Goal: Transaction & Acquisition: Purchase product/service

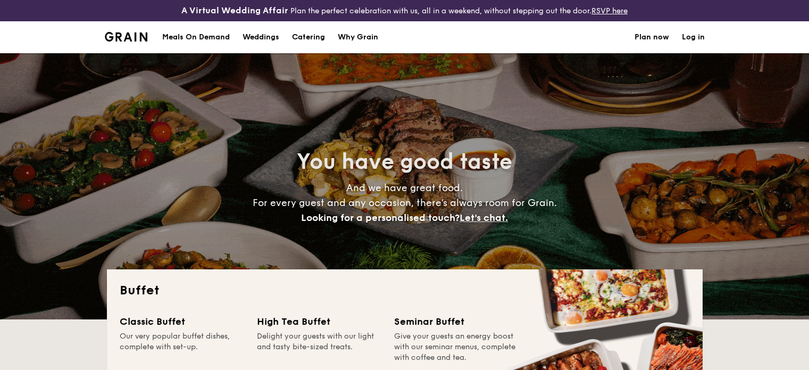
select select
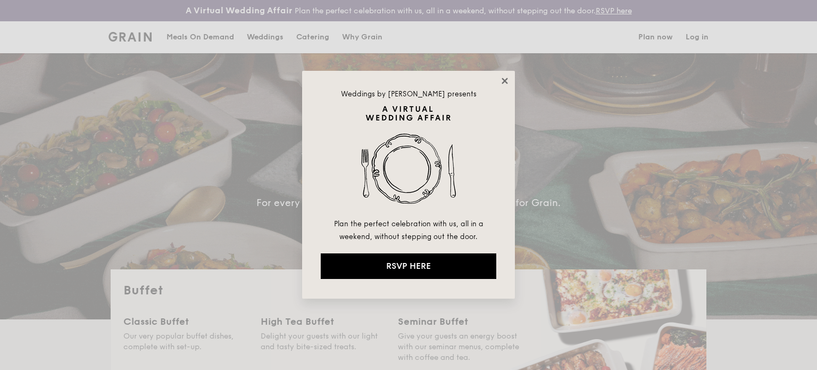
click at [502, 81] on icon at bounding box center [505, 81] width 10 height 10
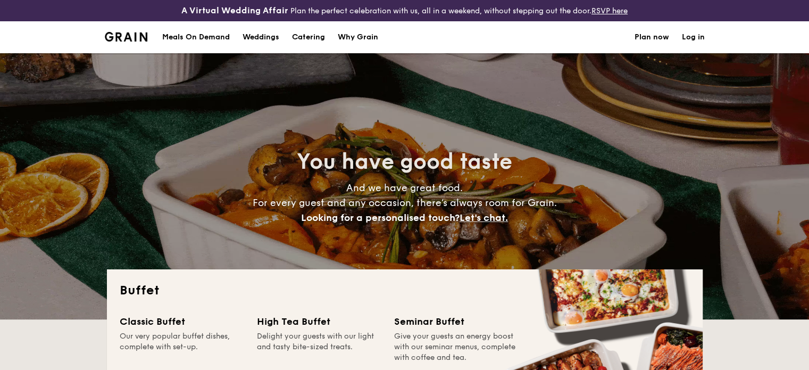
click at [319, 36] on h1 "Catering" at bounding box center [308, 37] width 33 height 32
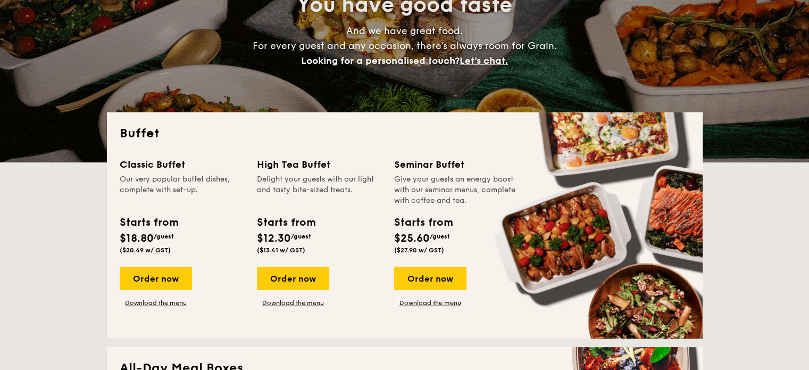
scroll to position [160, 0]
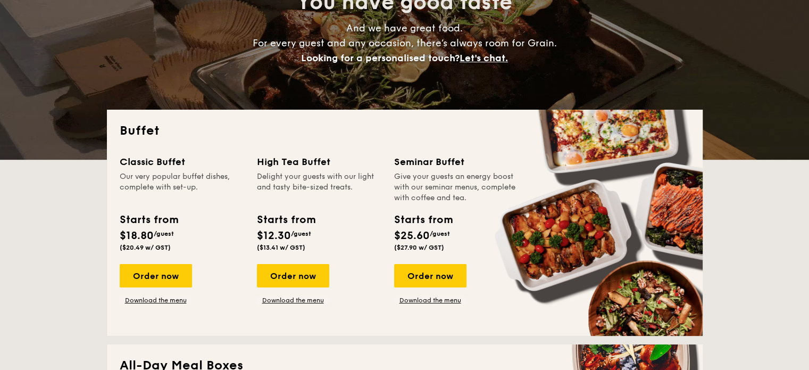
click at [405, 159] on div "Seminar Buffet" at bounding box center [456, 161] width 124 height 15
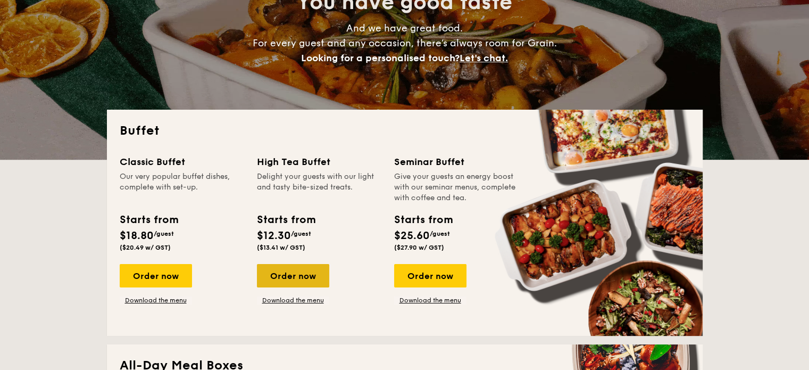
drag, startPoint x: 158, startPoint y: 274, endPoint x: 274, endPoint y: 269, distance: 116.1
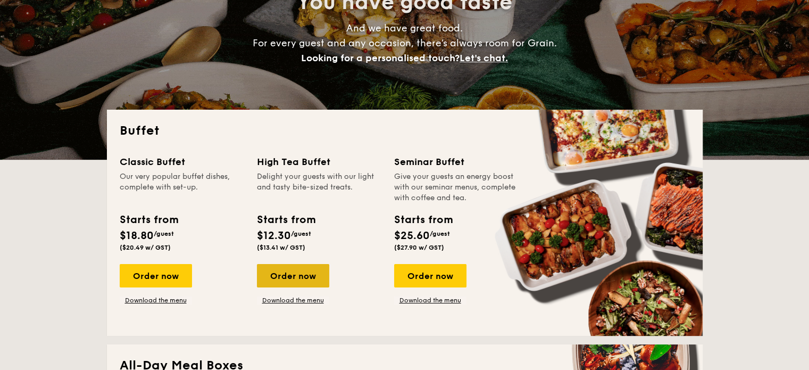
click at [158, 274] on div "Order now" at bounding box center [156, 275] width 72 height 23
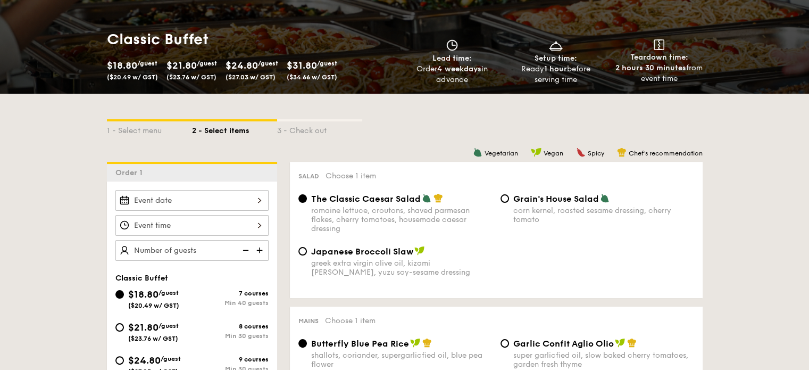
scroll to position [319, 0]
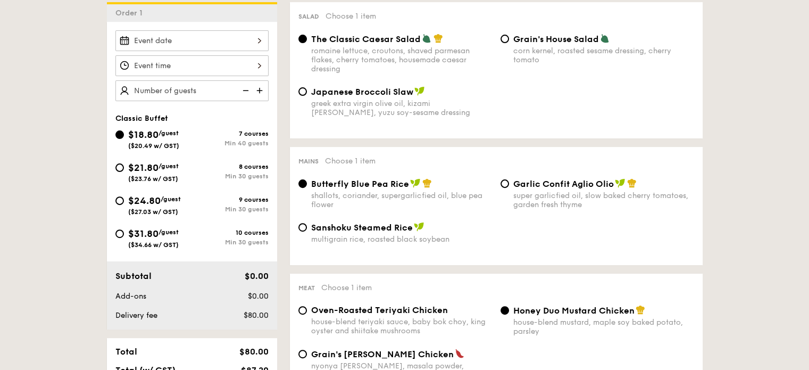
click at [126, 236] on div "$31.80 /guest ($34.66 w/ GST)" at bounding box center [153, 237] width 77 height 22
click at [124, 236] on input "$31.80 /guest ($34.66 w/ GST) 10 courses Min 30 guests" at bounding box center [119, 233] width 9 height 9
radio input "true"
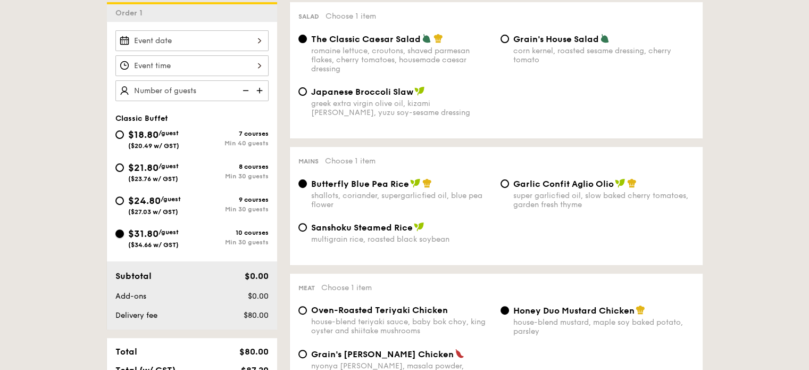
radio input "true"
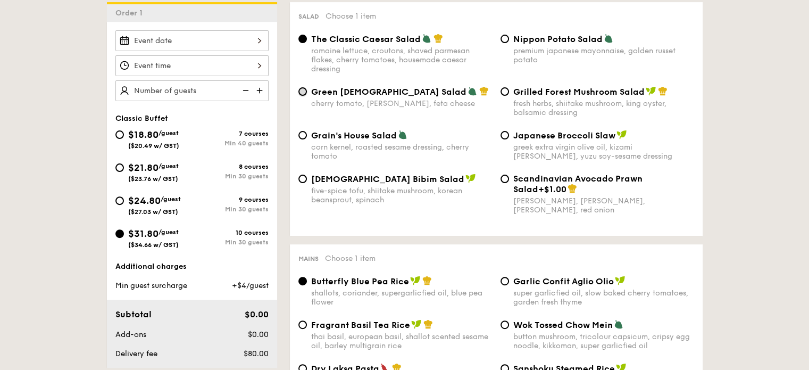
click at [301, 91] on input "Green Goddess Salad cherry tomato, [PERSON_NAME], feta cheese" at bounding box center [302, 91] width 9 height 9
radio input "true"
click at [301, 91] on input "Green Goddess Salad cherry tomato, [PERSON_NAME], feta cheese" at bounding box center [302, 91] width 9 height 9
click at [300, 182] on input "Korean Bibim Salad five-spice tofu, shiitake mushroom, korean beansprout, spina…" at bounding box center [302, 178] width 9 height 9
radio input "true"
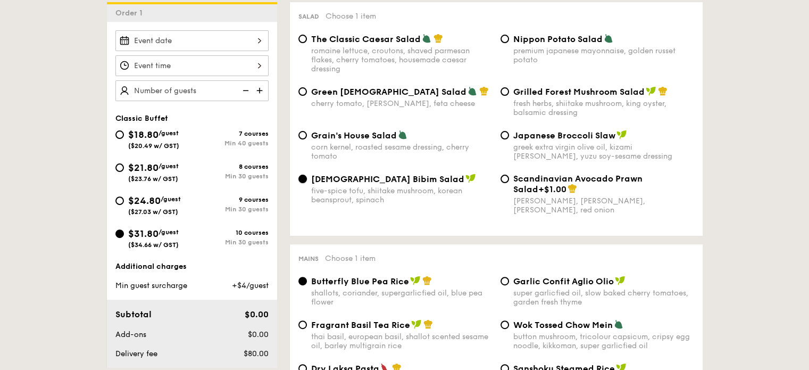
scroll to position [479, 0]
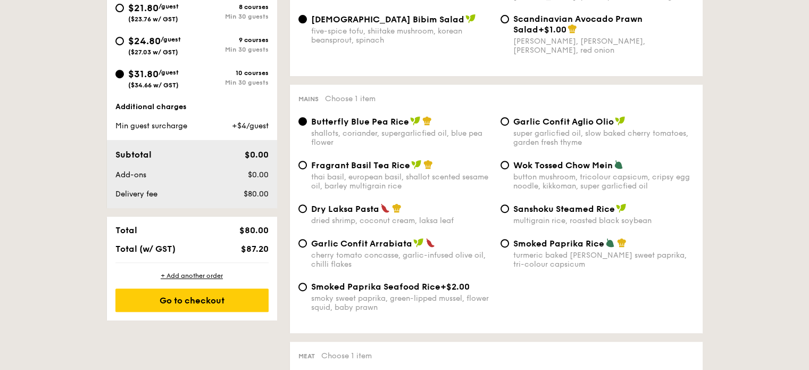
click at [603, 310] on div "Smoked Paprika Seafood Rice +$2.00 smoky sweet paprika, green-lipped mussel, fl…" at bounding box center [496, 302] width 404 height 43
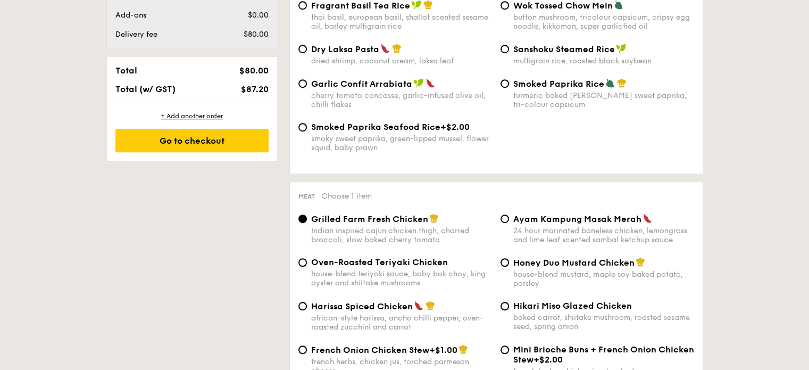
scroll to position [798, 0]
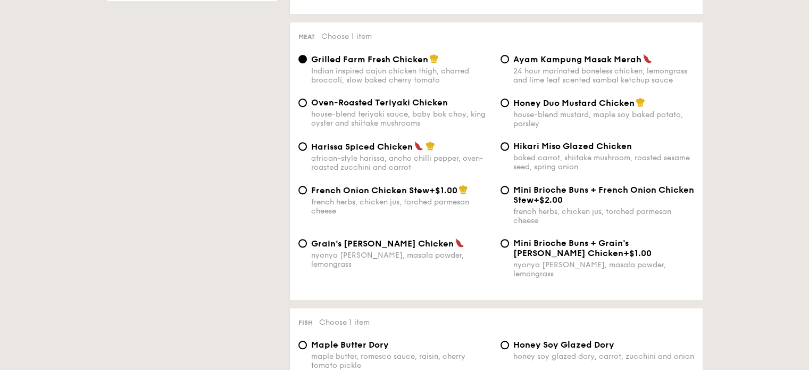
click at [675, 296] on div "Meat Choose 1 item Grilled Farm Fresh Chicken Indian inspired cajun chicken thi…" at bounding box center [496, 160] width 413 height 277
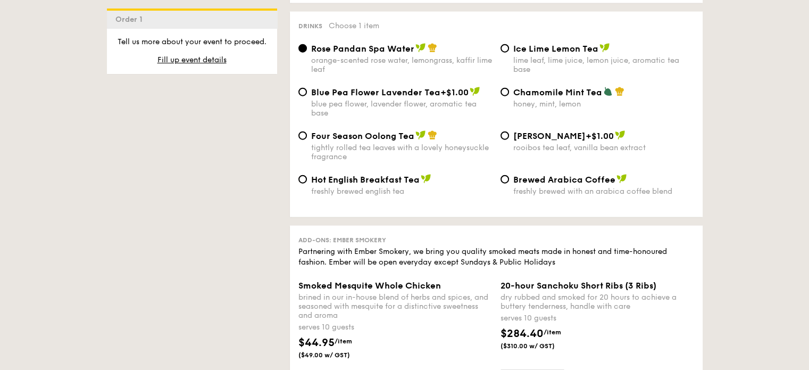
scroll to position [2712, 0]
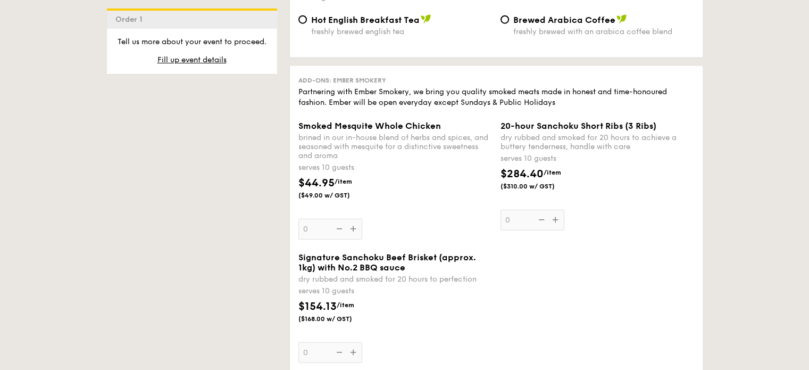
click at [416, 146] on div "brined in our in-house blend of herbs and spices, and seasoned with mesquite fo…" at bounding box center [395, 146] width 194 height 27
click at [362, 219] on input "0" at bounding box center [330, 229] width 64 height 21
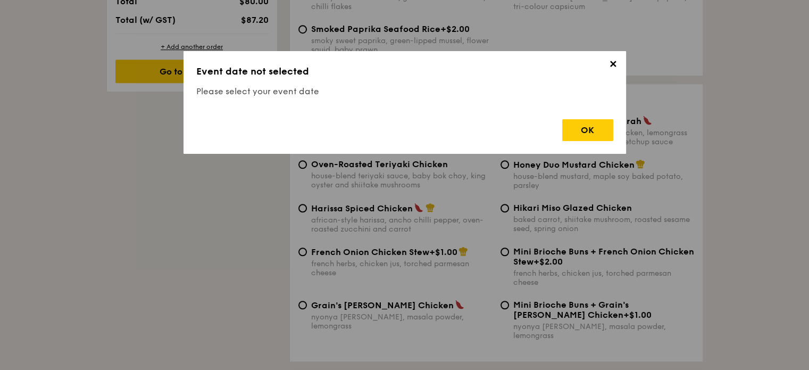
scroll to position [305, 0]
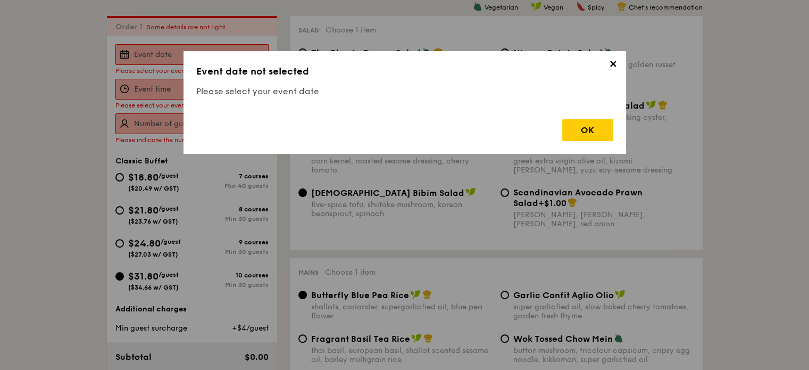
click at [610, 64] on span "✕" at bounding box center [613, 65] width 15 height 15
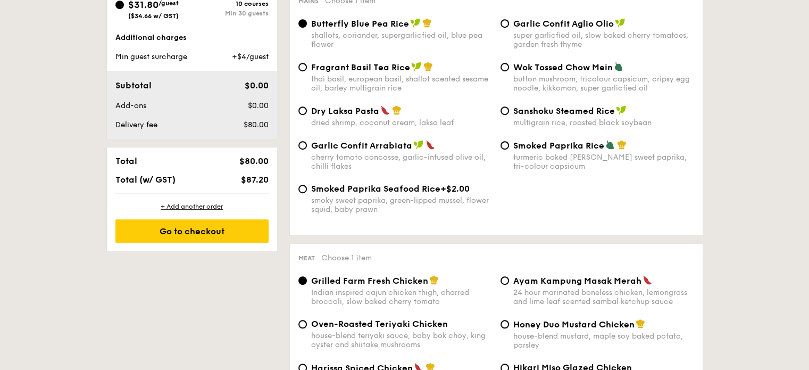
scroll to position [784, 0]
